Goal: Task Accomplishment & Management: Use online tool/utility

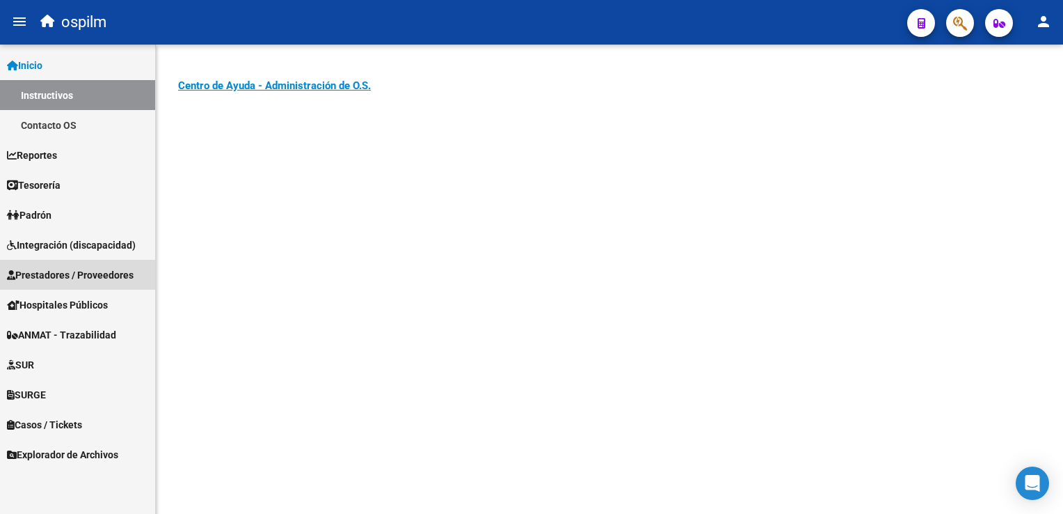
click at [78, 274] on span "Prestadores / Proveedores" at bounding box center [70, 274] width 127 height 15
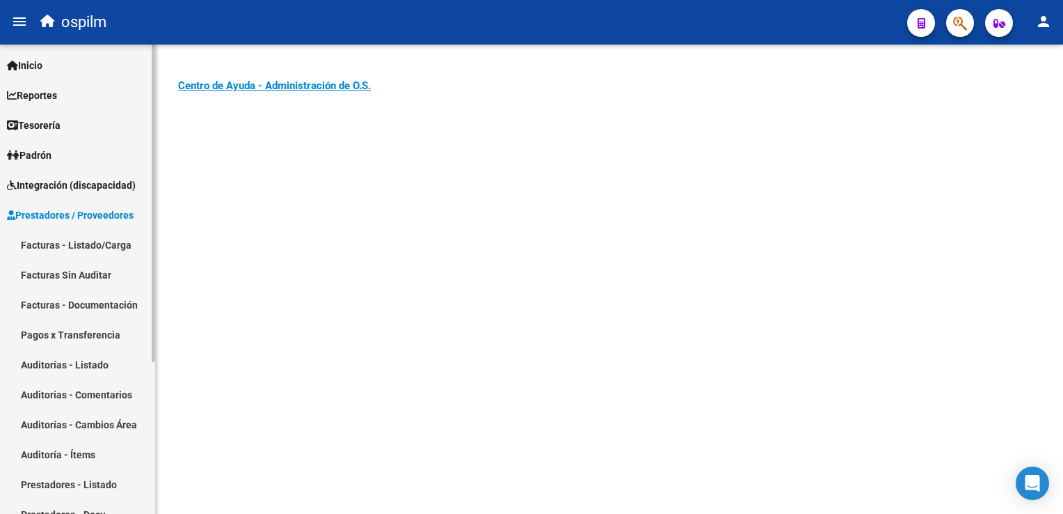
click at [49, 364] on link "Auditorías - Listado" at bounding box center [77, 364] width 155 height 30
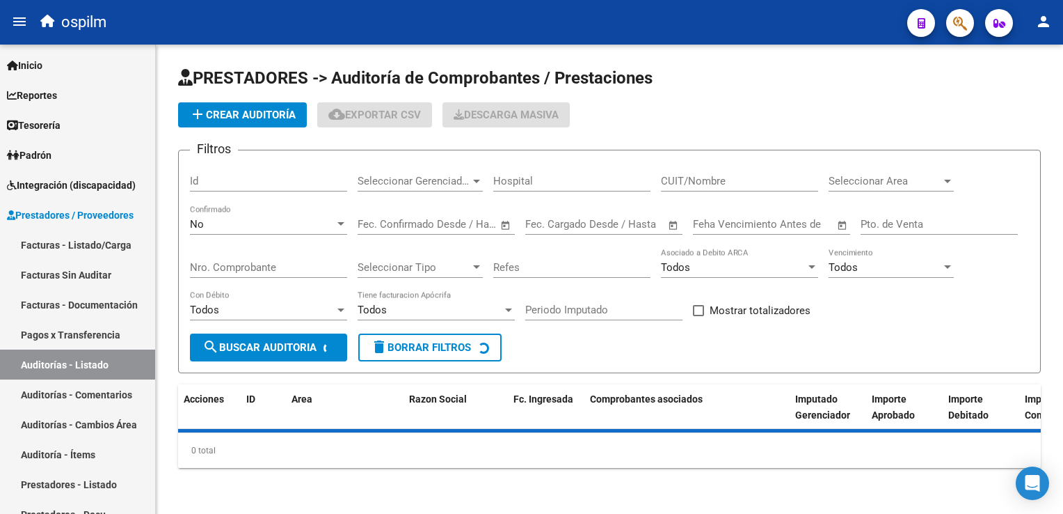
click at [217, 267] on input "Nro. Comprobante" at bounding box center [268, 267] width 157 height 13
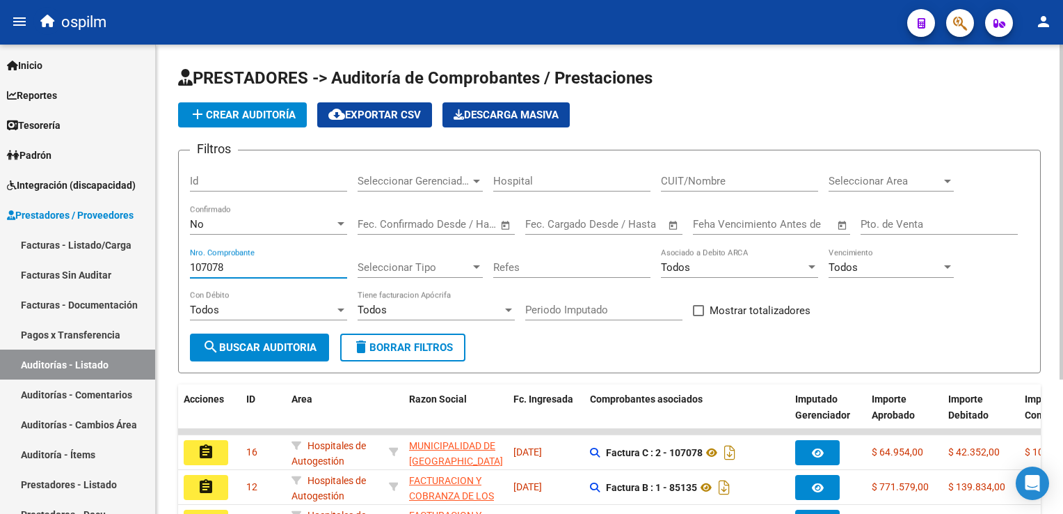
type input "107078"
click at [216, 346] on mat-icon "search" at bounding box center [211, 346] width 17 height 17
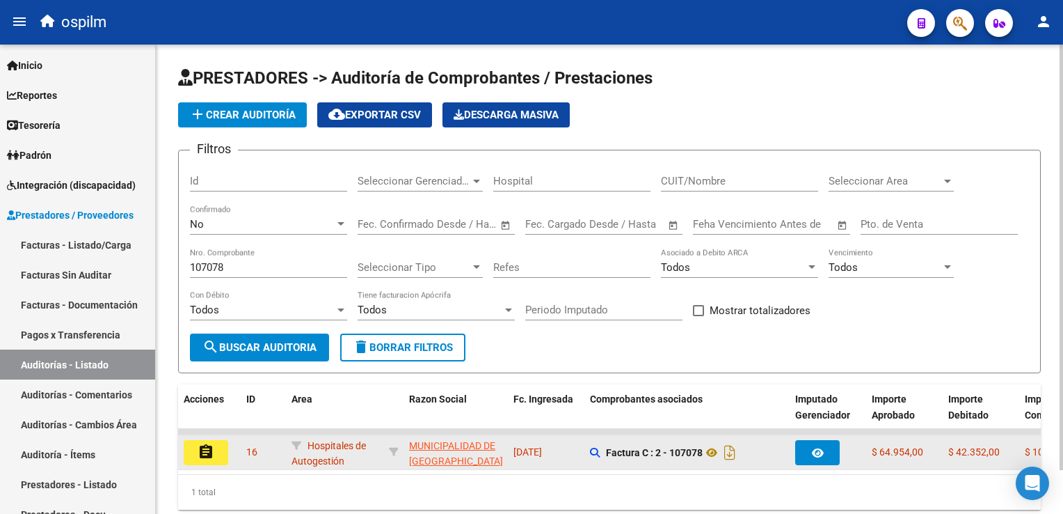
click at [206, 453] on mat-icon "assignment" at bounding box center [206, 451] width 17 height 17
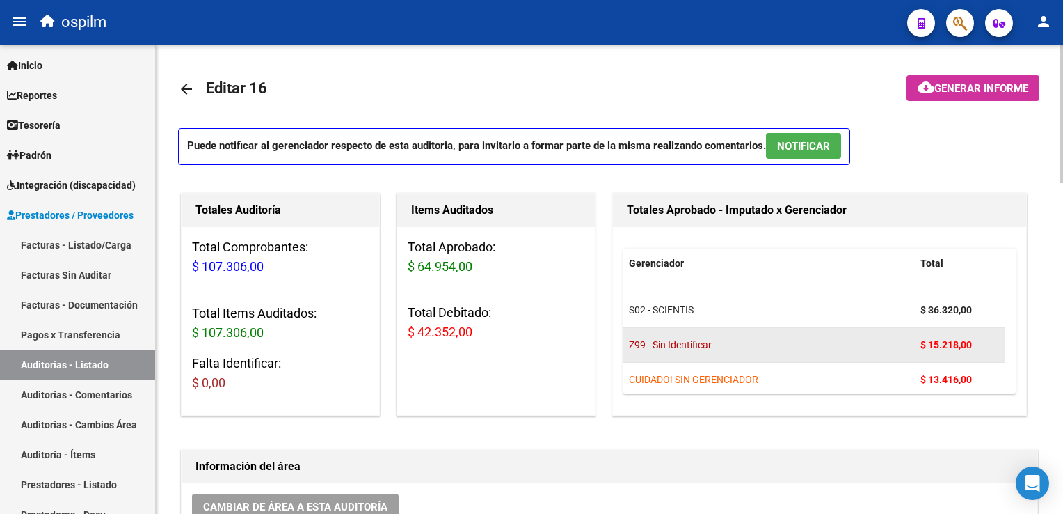
click at [885, 347] on div "Z99 - Sin Identificar" at bounding box center [769, 345] width 280 height 16
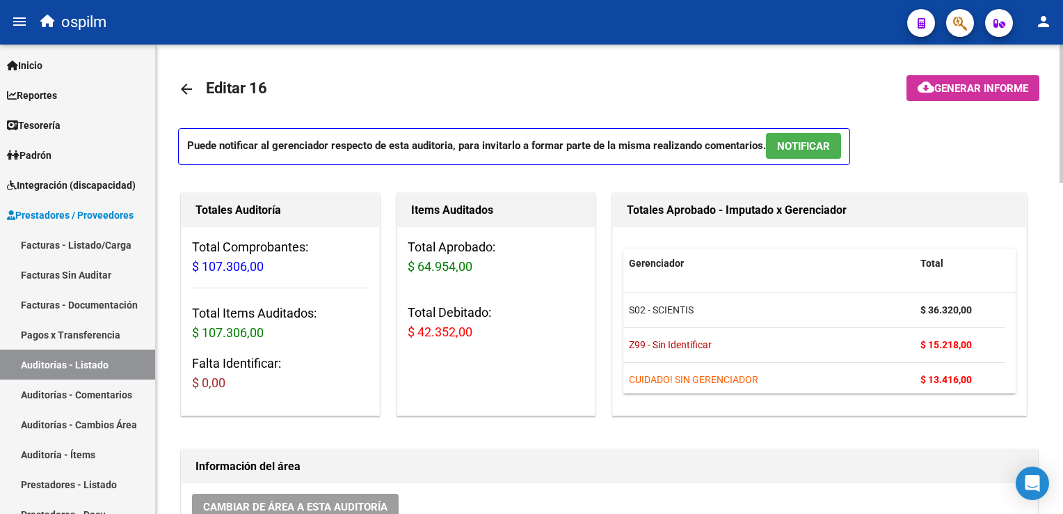
scroll to position [8, 0]
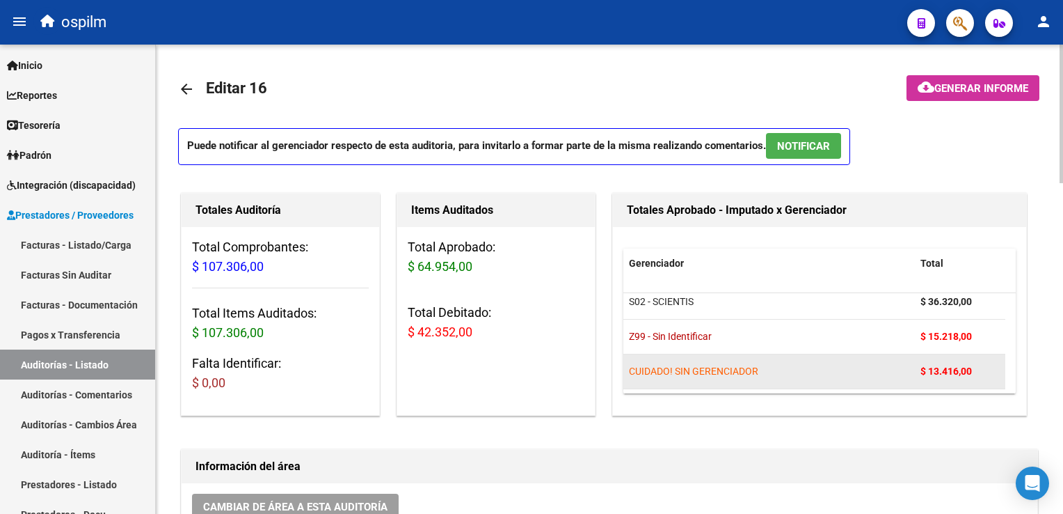
click at [822, 356] on datatable-body-cell "CUIDADO! SIN GERENCIADOR" at bounding box center [770, 371] width 292 height 34
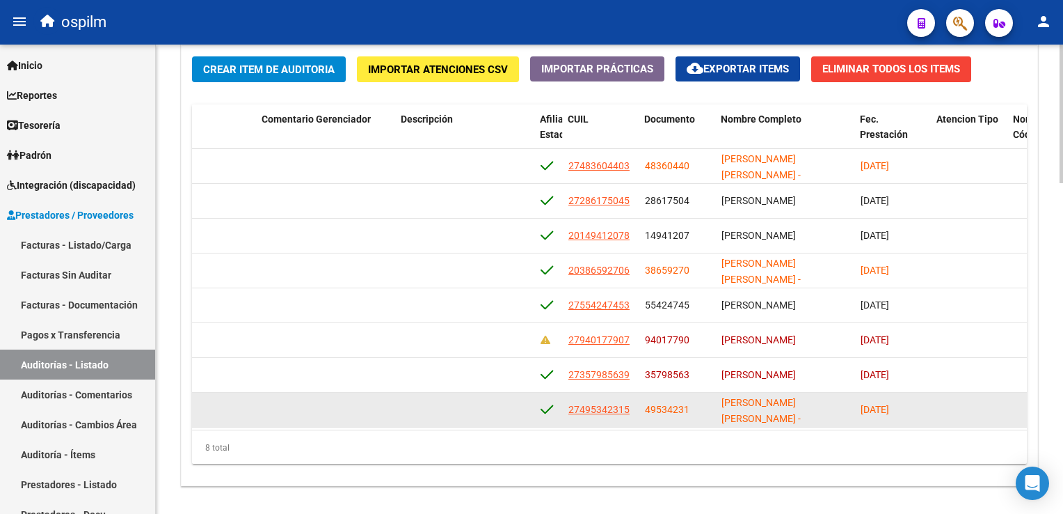
scroll to position [13, 704]
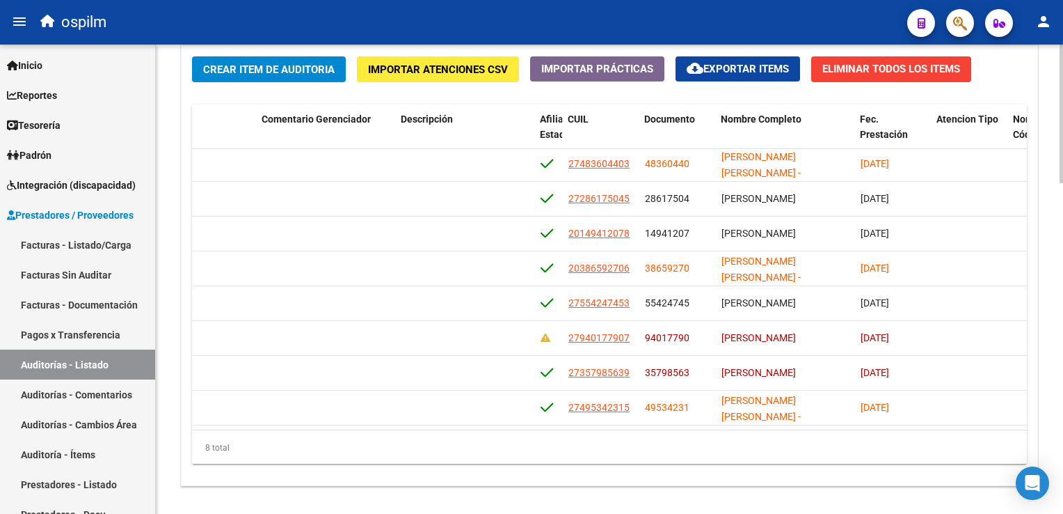
drag, startPoint x: 555, startPoint y: 425, endPoint x: 415, endPoint y: 419, distance: 140.7
click at [415, 419] on div "Id Gerenciador Monto Item Monto Aprobado Debitado Tot. Comentario OS Comentario…" at bounding box center [609, 284] width 835 height 361
click at [532, 430] on div "8 total" at bounding box center [609, 447] width 835 height 35
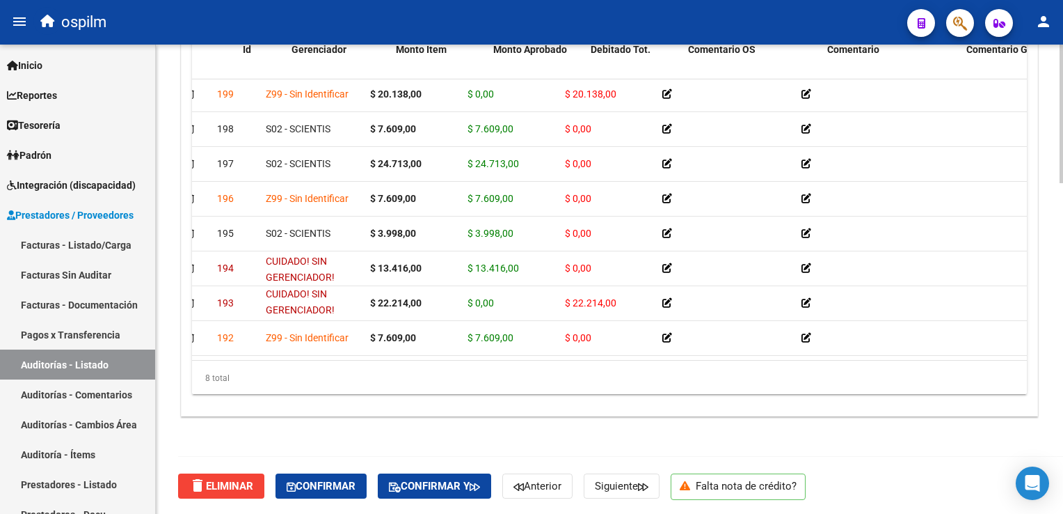
scroll to position [13, 0]
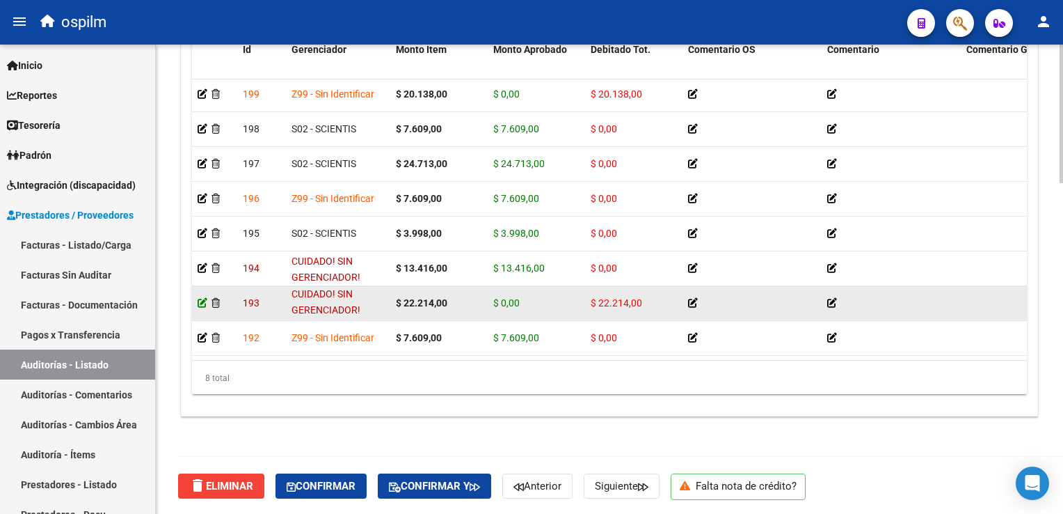
click at [200, 298] on icon at bounding box center [203, 303] width 10 height 10
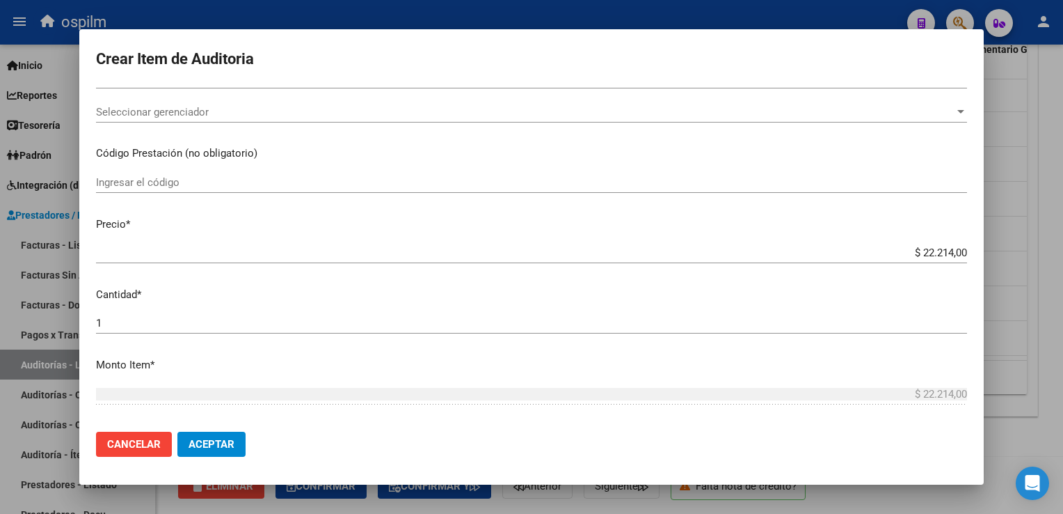
scroll to position [348, 0]
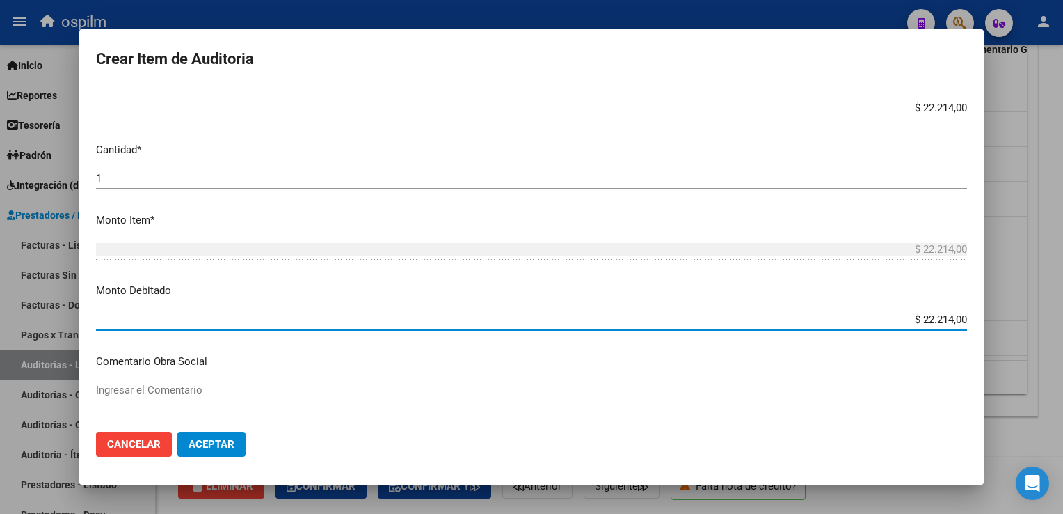
drag, startPoint x: 899, startPoint y: 319, endPoint x: 1065, endPoint y: 322, distance: 166.4
click at [1063, 322] on html "menu ospilm person Firma Express Inicio Instructivos Contacto OS Reportes Egres…" at bounding box center [531, 257] width 1063 height 514
type input "$ 0,00"
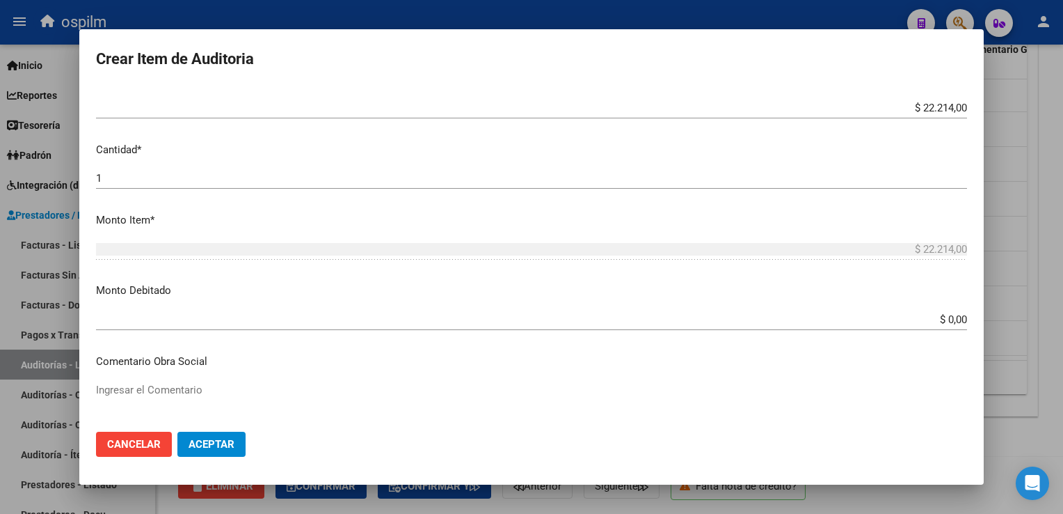
scroll to position [846, 0]
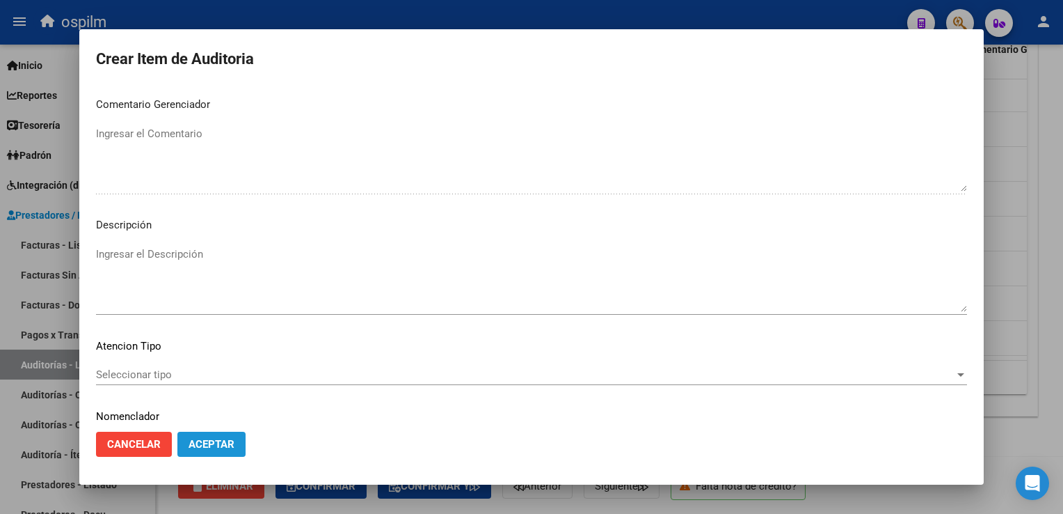
click at [206, 449] on span "Aceptar" at bounding box center [212, 444] width 46 height 13
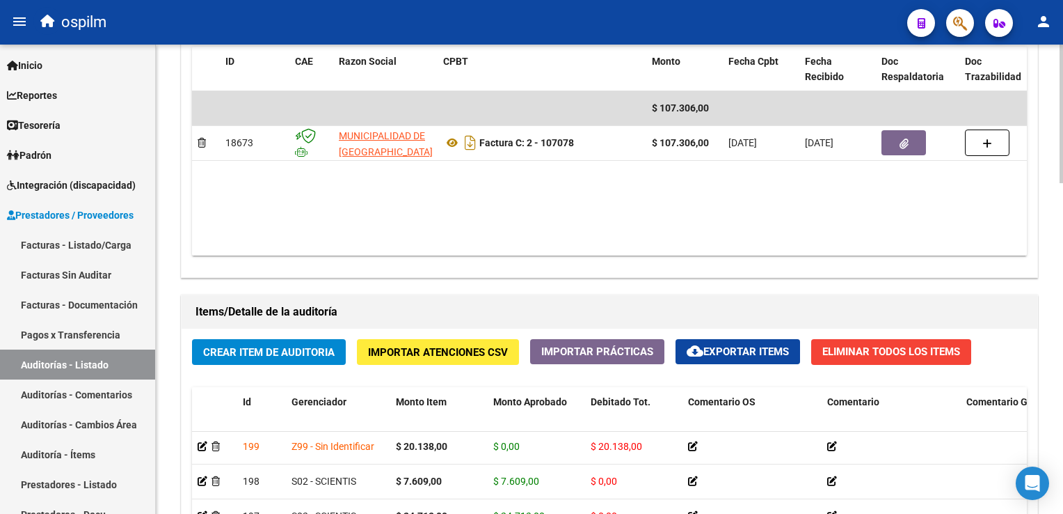
scroll to position [13, 0]
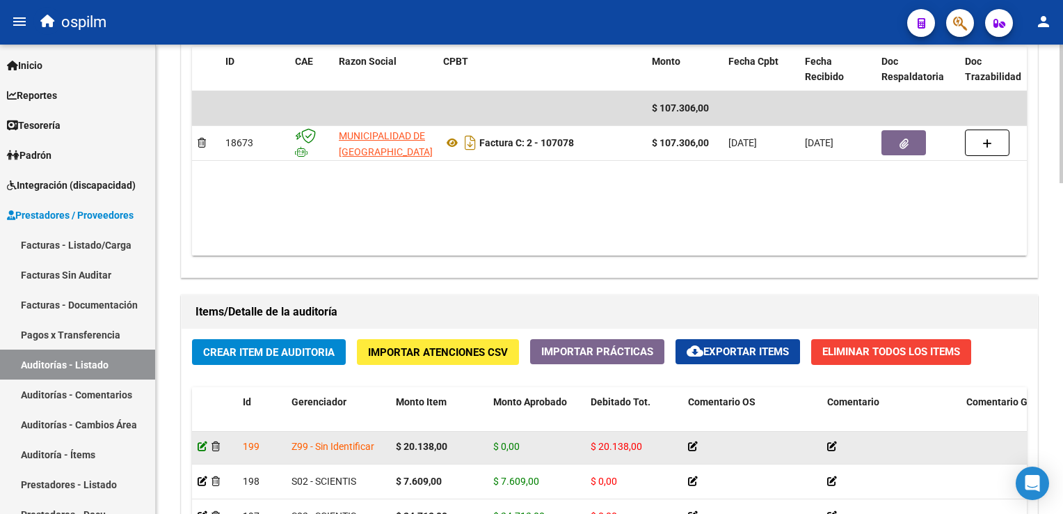
click at [202, 441] on icon at bounding box center [203, 446] width 10 height 10
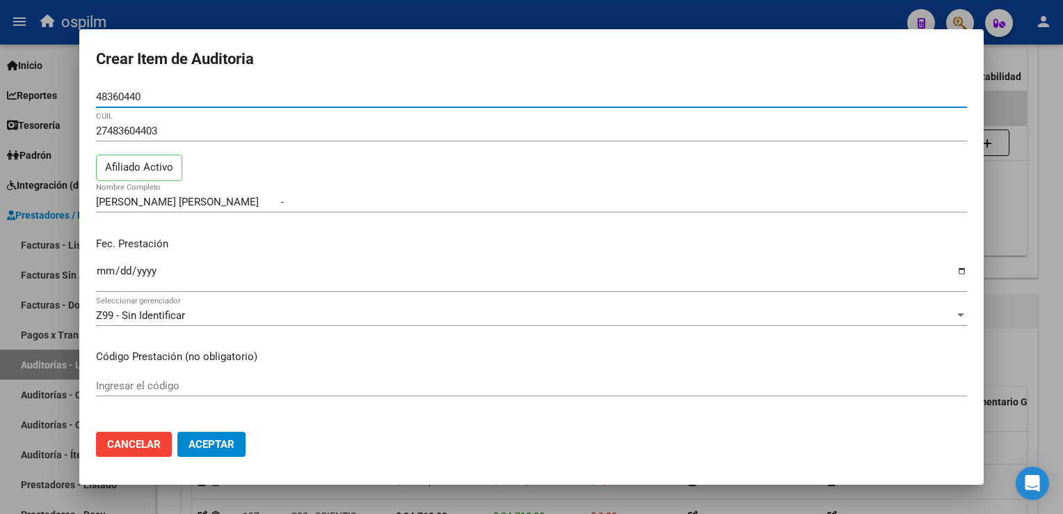
click at [132, 447] on span "Cancelar" at bounding box center [134, 444] width 54 height 13
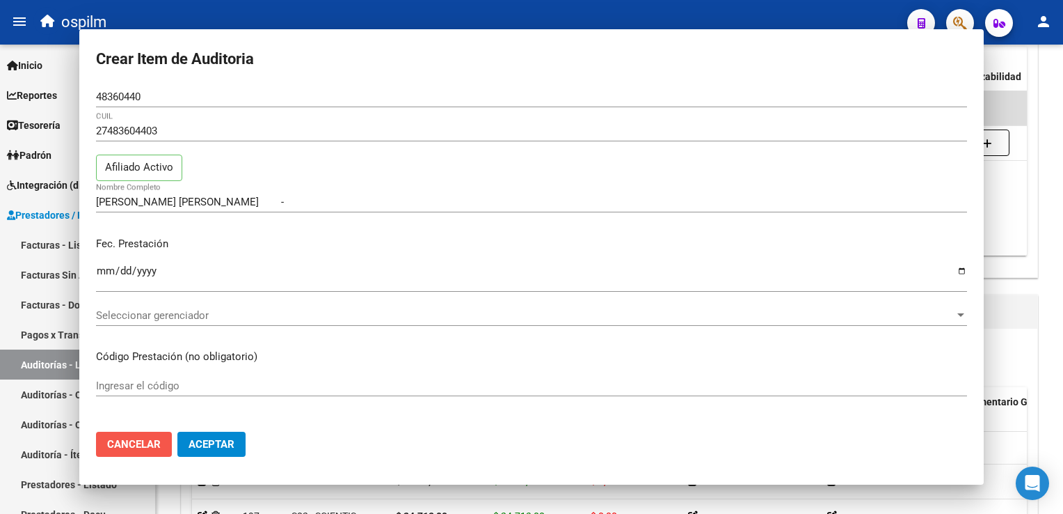
scroll to position [0, 0]
